Goal: Transaction & Acquisition: Purchase product/service

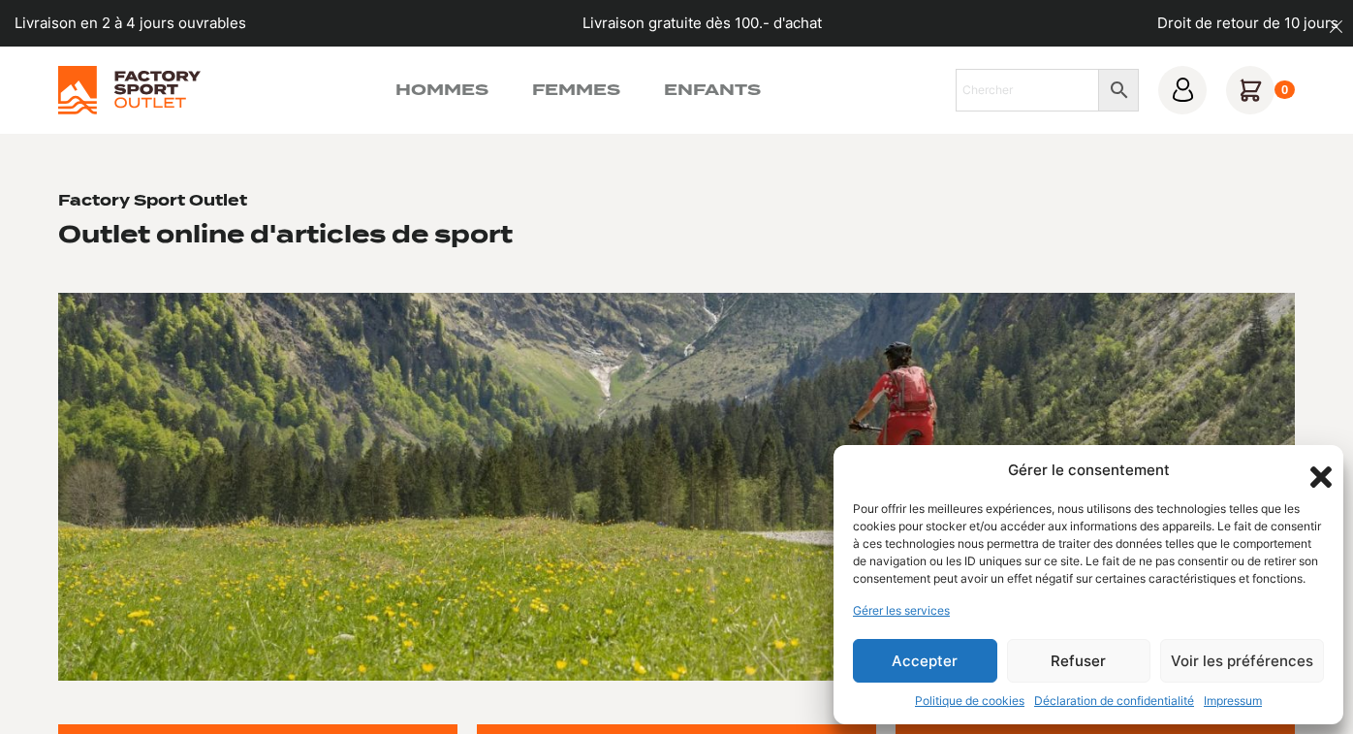
click at [941, 658] on button "Accepter" at bounding box center [925, 661] width 144 height 44
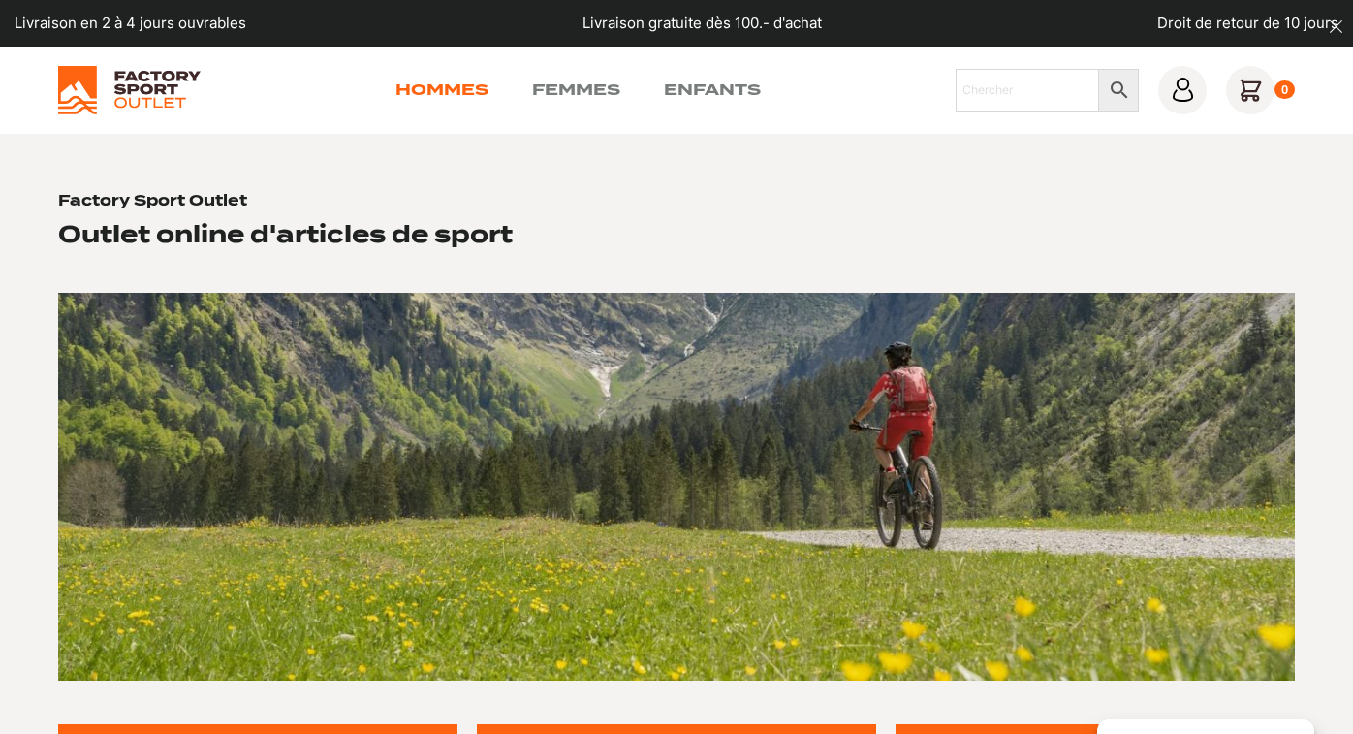
click at [440, 87] on link "Hommes" at bounding box center [441, 89] width 93 height 23
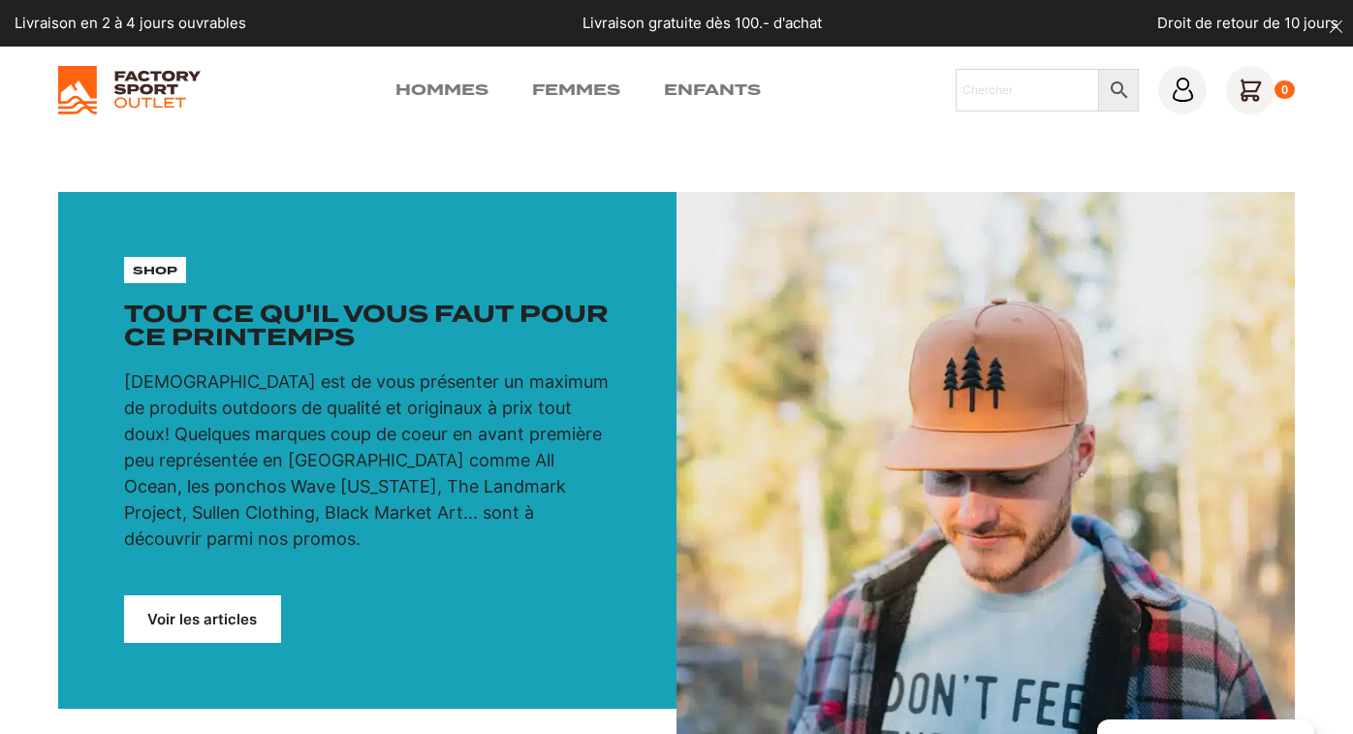
click at [194, 612] on link "Voir les articles" at bounding box center [202, 618] width 157 height 47
